Goal: Find specific page/section: Find specific page/section

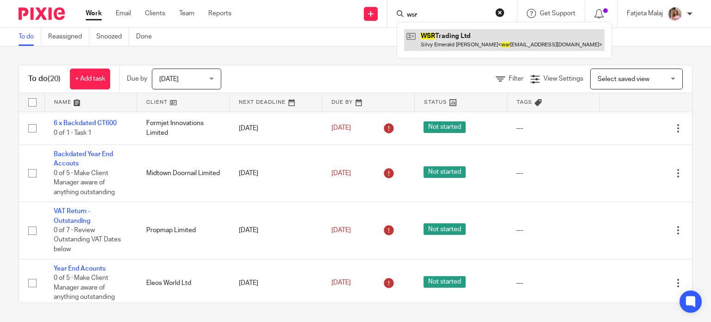
type input "wsr"
click at [441, 39] on link at bounding box center [504, 39] width 200 height 21
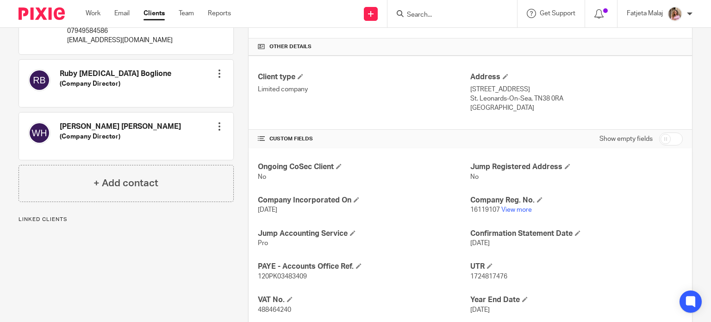
scroll to position [217, 0]
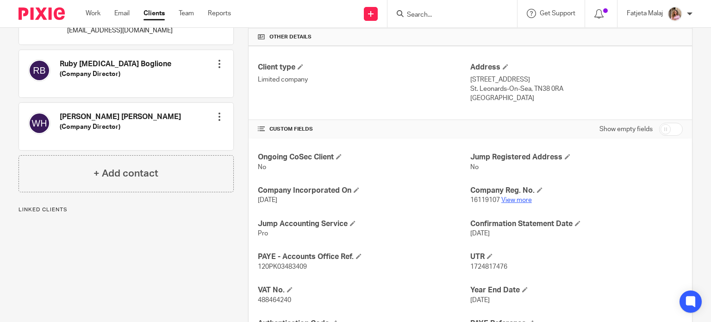
click at [517, 198] on link "View more" at bounding box center [516, 200] width 31 height 6
